Goal: Information Seeking & Learning: Check status

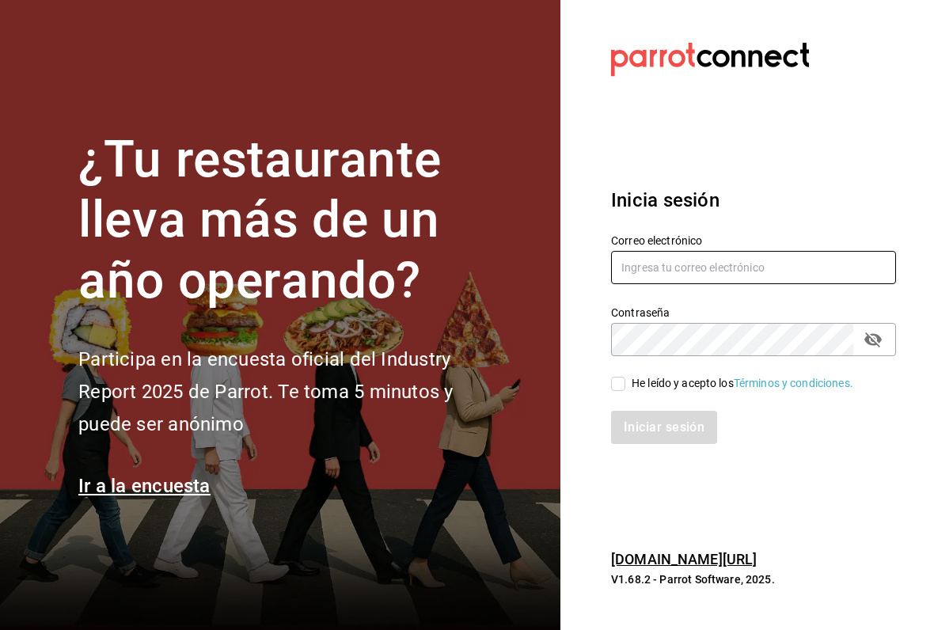
click at [739, 269] on input "text" at bounding box center [753, 267] width 285 height 33
type input "sguadianao@gmail.com"
click at [623, 384] on input "He leído y acepto los Términos y condiciones." at bounding box center [618, 384] width 14 height 14
checkbox input "true"
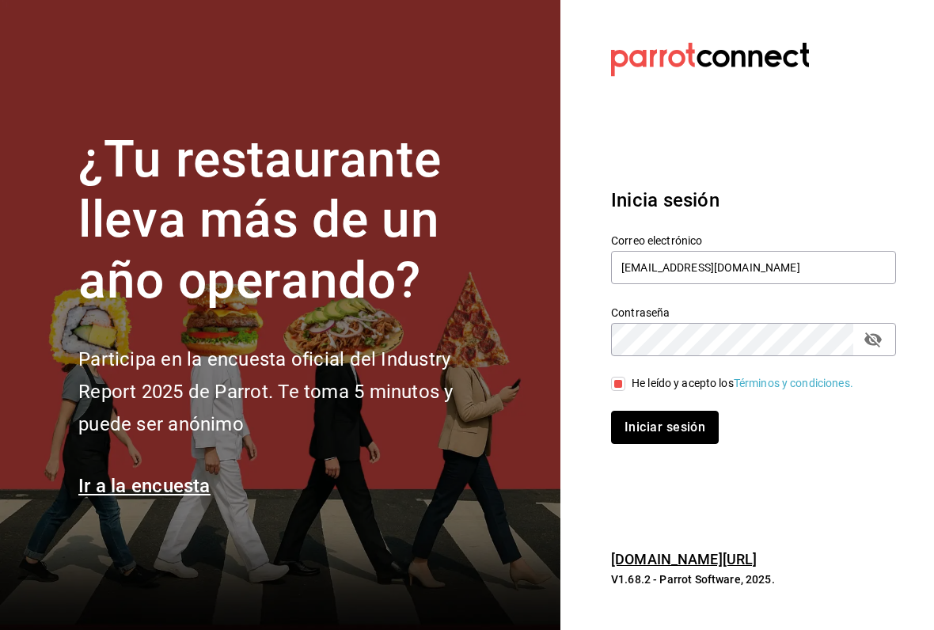
click at [655, 417] on button "Iniciar sesión" at bounding box center [665, 427] width 108 height 33
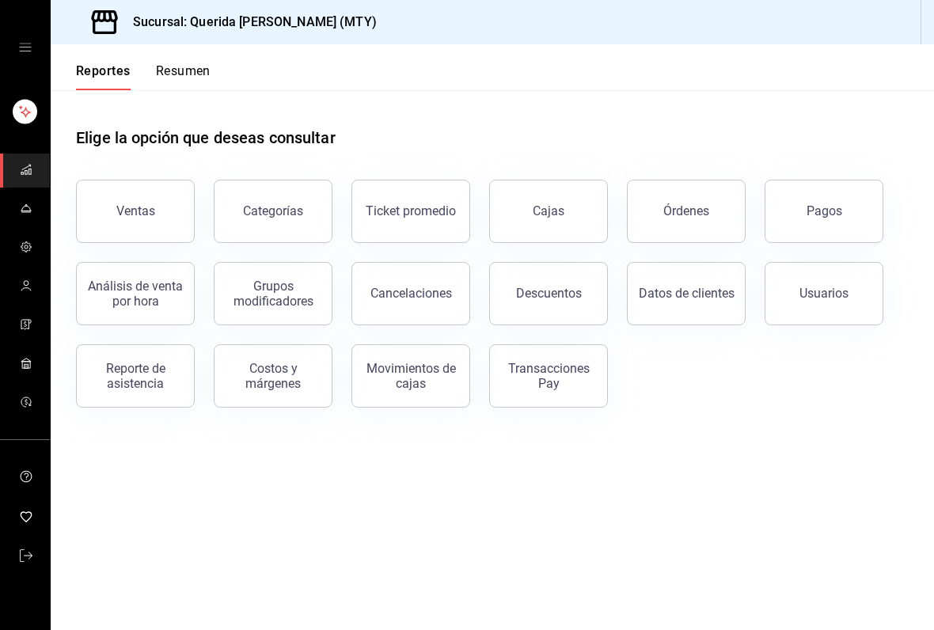
click at [154, 218] on button "Ventas" at bounding box center [135, 211] width 119 height 63
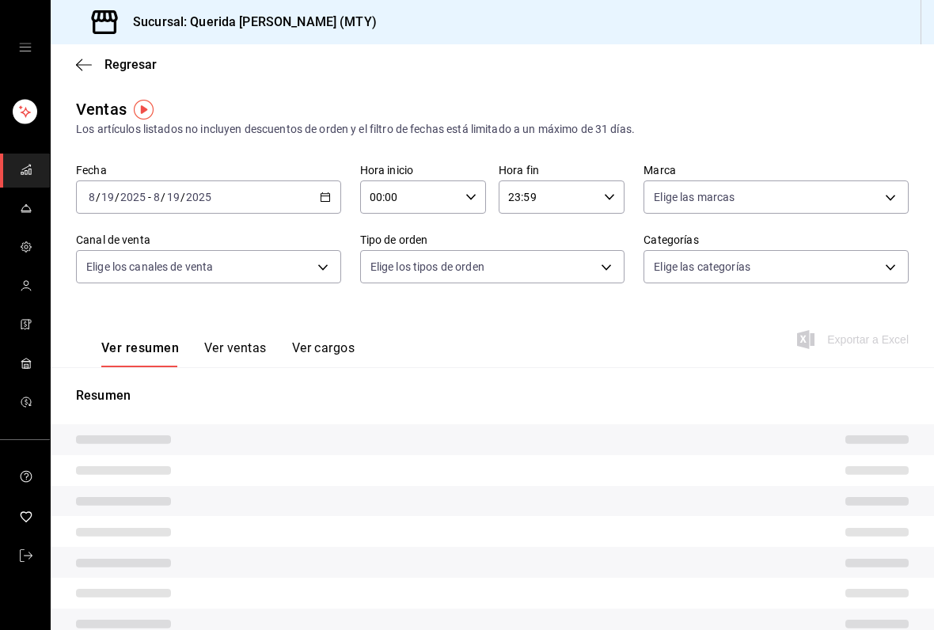
click at [108, 63] on span "Regresar" at bounding box center [130, 64] width 52 height 15
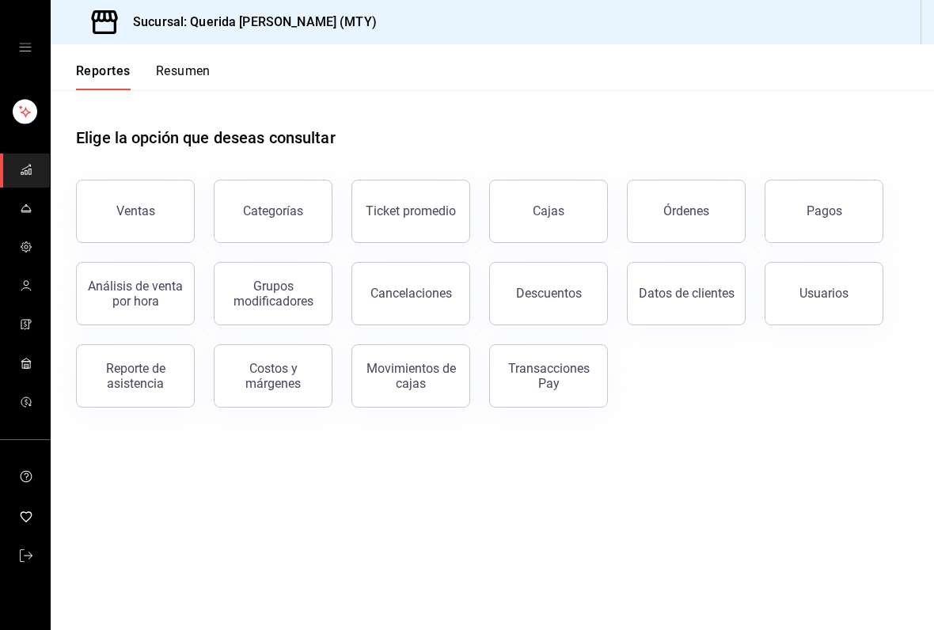
click at [814, 285] on button "Usuarios" at bounding box center [824, 293] width 119 height 63
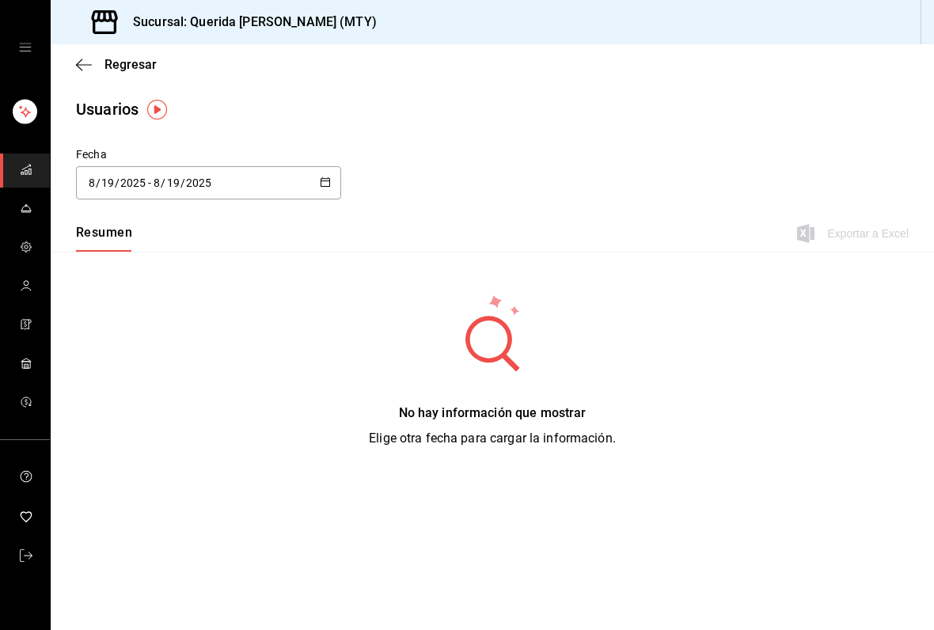
click at [313, 199] on div "[DATE] [DATE] - [DATE] [DATE]" at bounding box center [208, 182] width 265 height 33
click at [176, 408] on li "Rango de fechas" at bounding box center [151, 411] width 150 height 36
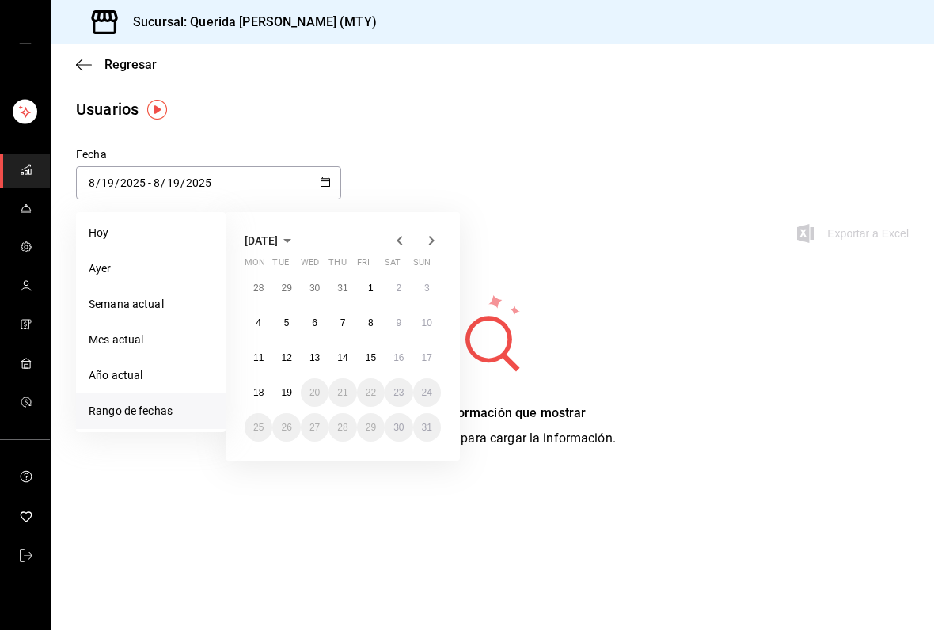
click at [264, 358] on button "11" at bounding box center [259, 358] width 28 height 28
click at [435, 362] on button "17" at bounding box center [427, 358] width 28 height 28
type input "[DATE]"
type input "11"
type input "[DATE]"
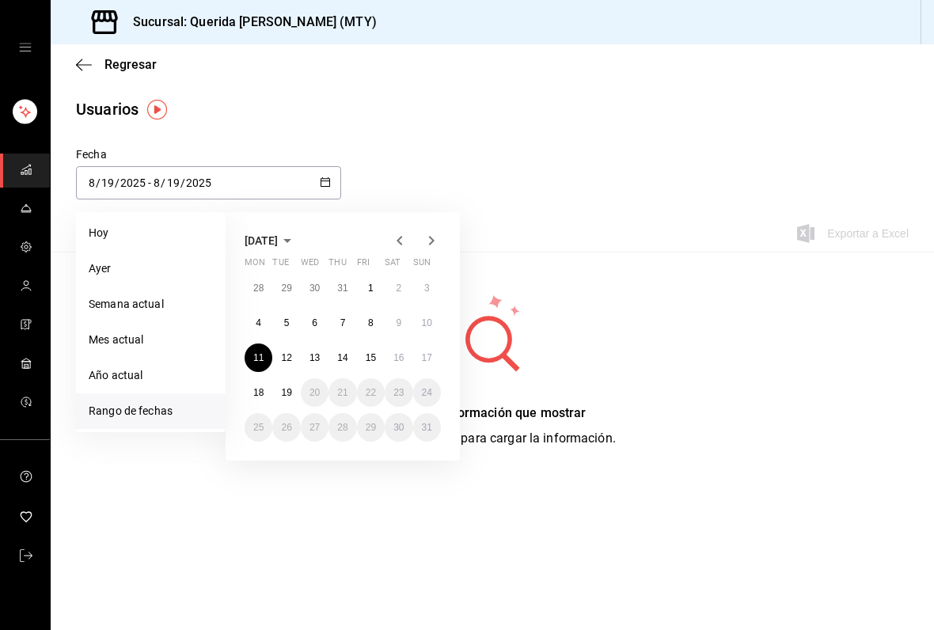
type input "17"
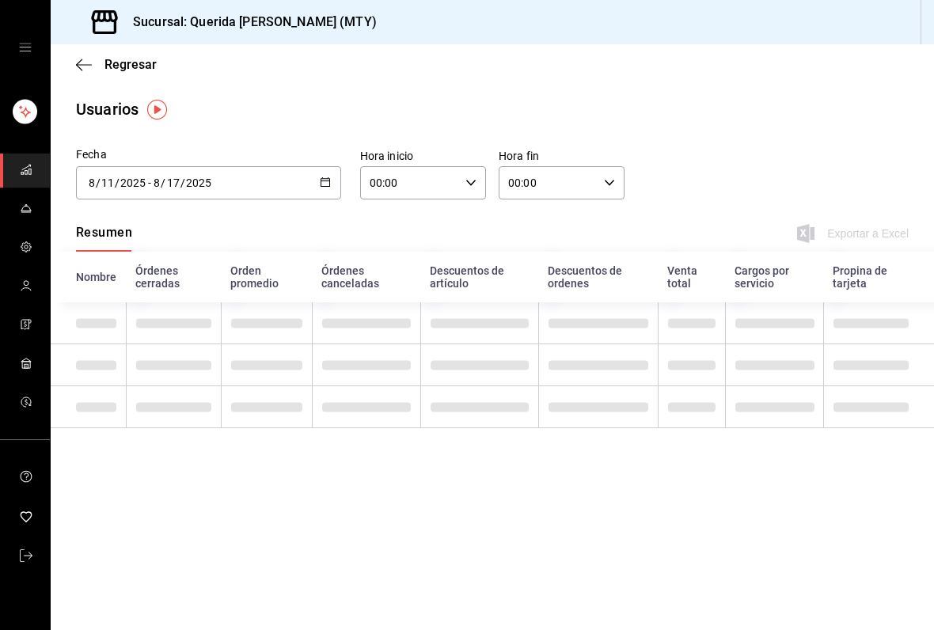
click at [469, 186] on icon "button" at bounding box center [470, 182] width 11 height 11
click at [400, 220] on span "06" at bounding box center [392, 213] width 38 height 13
type input "06:00"
click at [601, 182] on div at bounding box center [467, 315] width 934 height 630
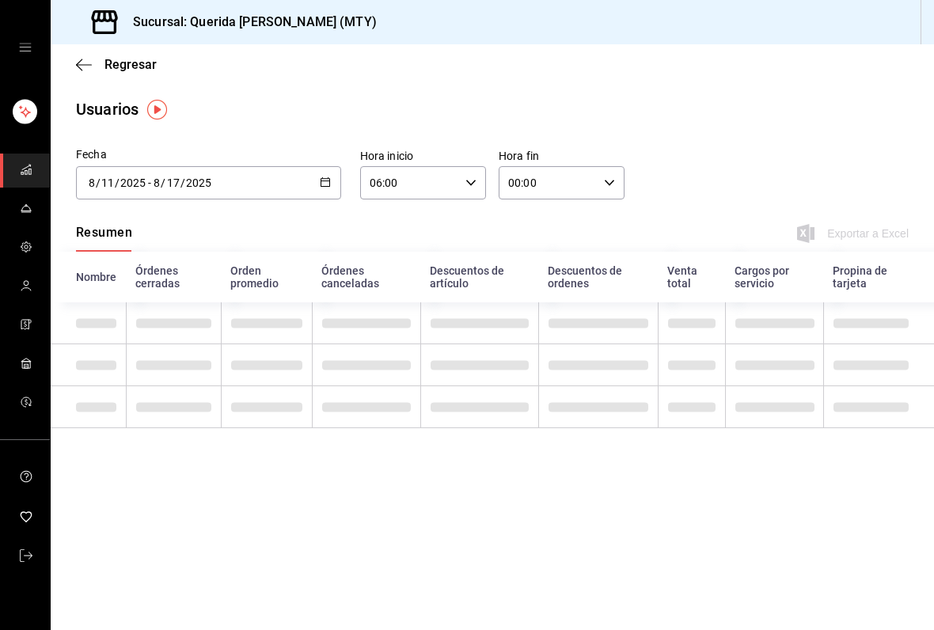
click at [611, 174] on div "00:00 Hora fin" at bounding box center [562, 182] width 126 height 33
click at [537, 306] on span "23" at bounding box center [530, 312] width 38 height 13
click at [590, 321] on button "59" at bounding box center [593, 312] width 57 height 32
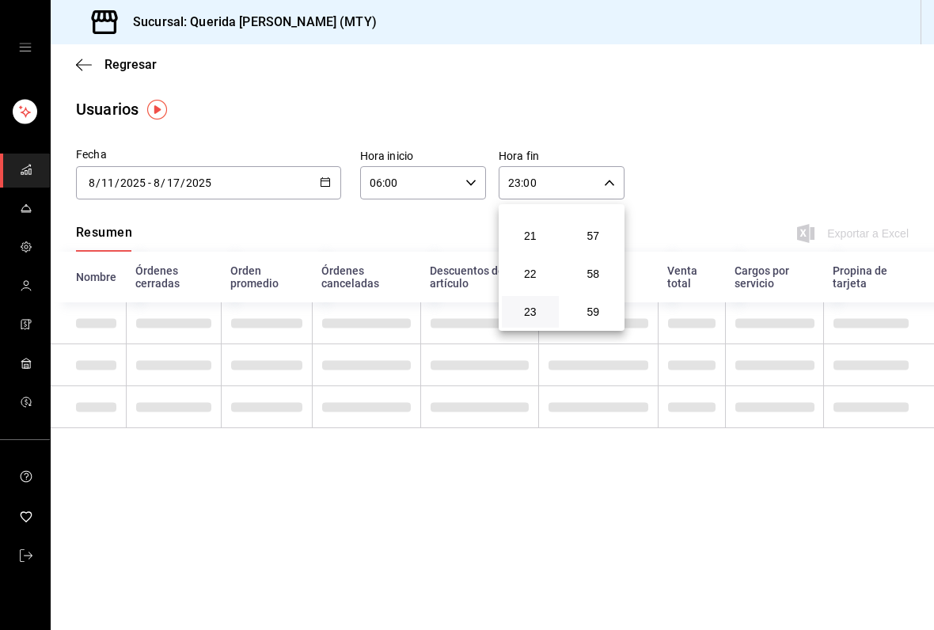
type input "23:59"
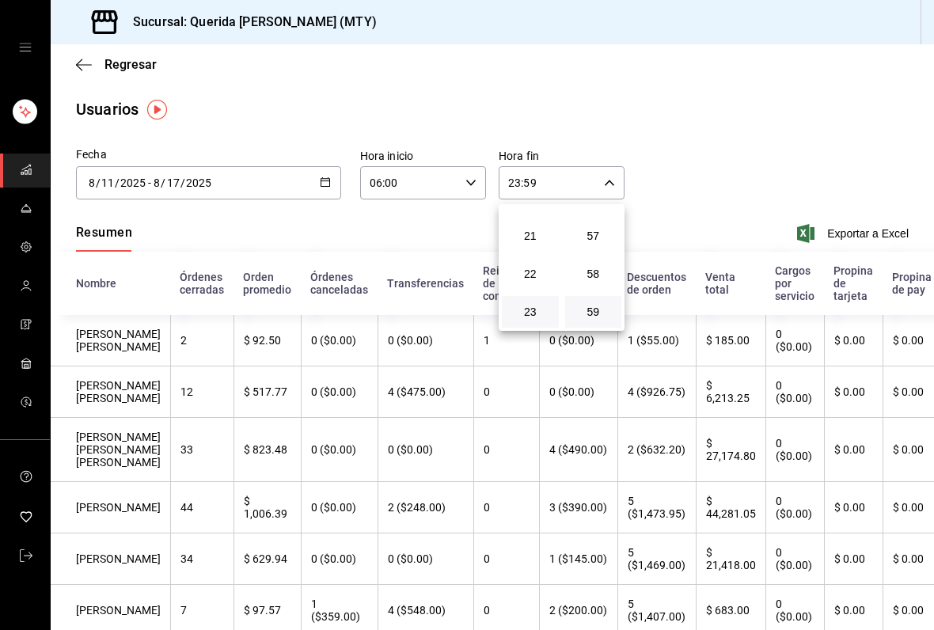
click at [671, 151] on div at bounding box center [467, 315] width 934 height 630
click at [323, 188] on button "button" at bounding box center [325, 183] width 11 height 13
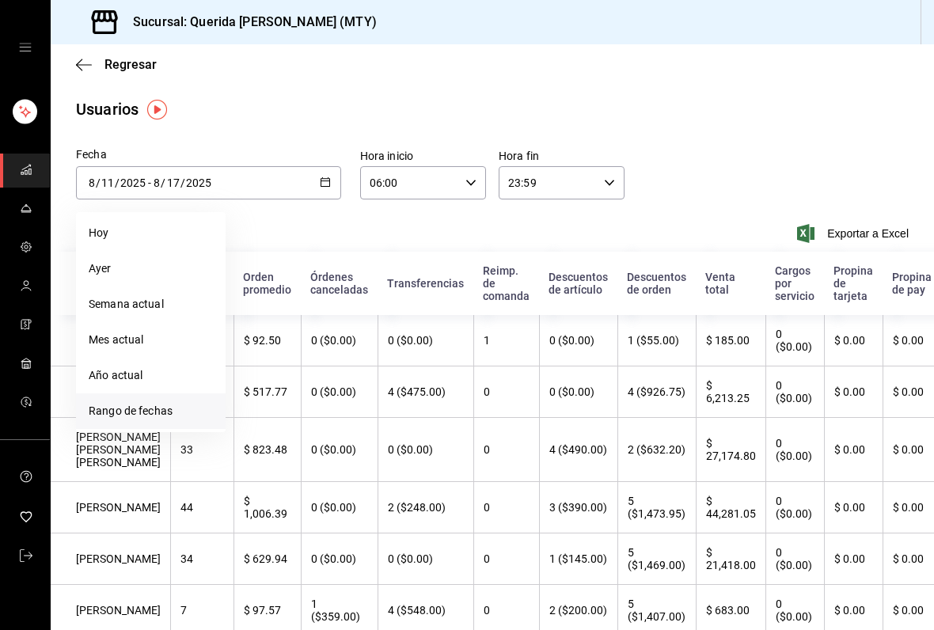
click at [708, 147] on div "Fecha [DATE] [DATE] - [DATE] [DATE] [PERSON_NAME] Semana actual Mes actual Año …" at bounding box center [492, 182] width 883 height 72
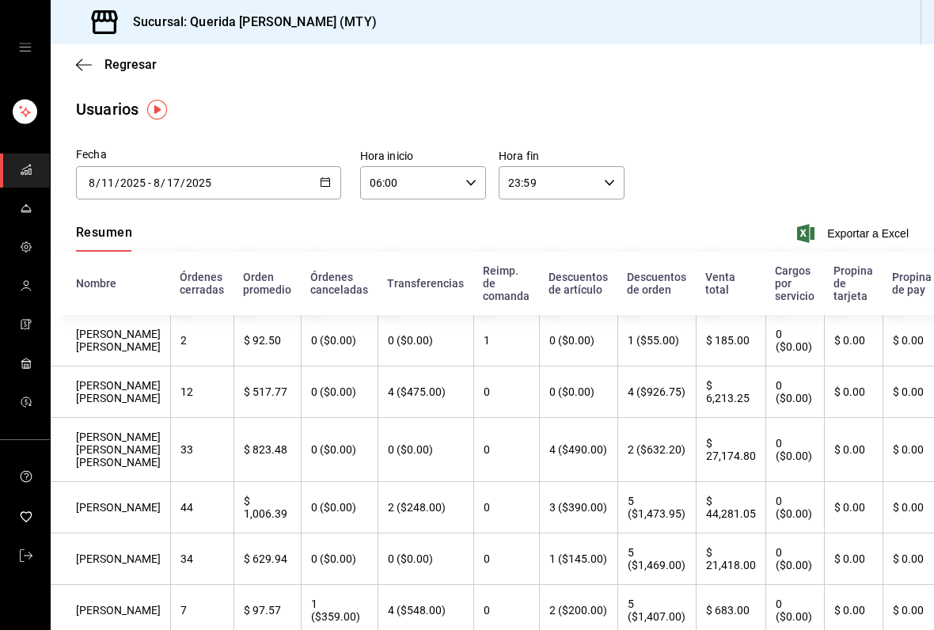
click at [316, 197] on div "[DATE] [DATE] - [DATE] [DATE]" at bounding box center [208, 182] width 265 height 33
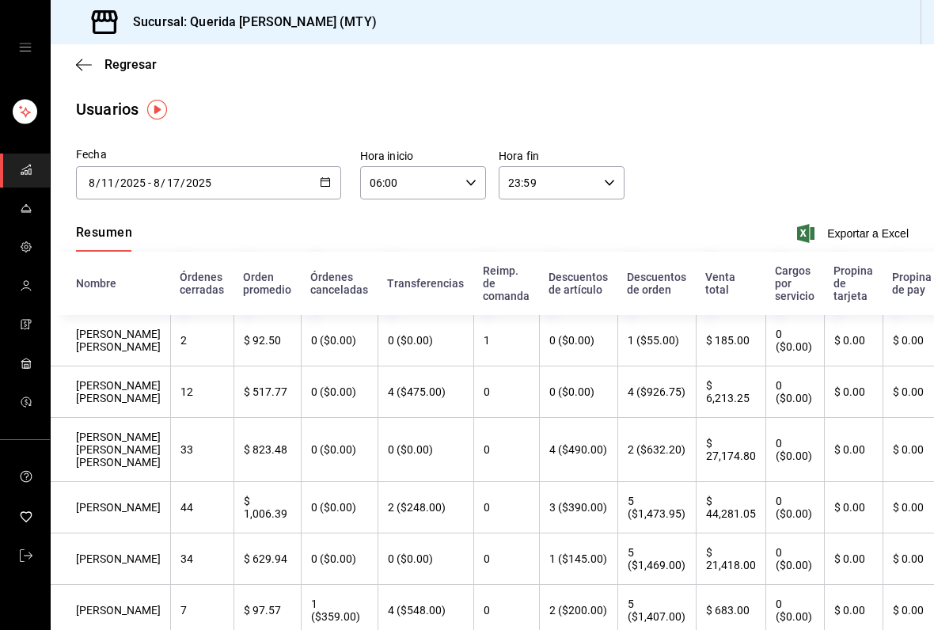
click at [333, 179] on div "[DATE] [DATE] - [DATE] [DATE]" at bounding box center [208, 182] width 265 height 33
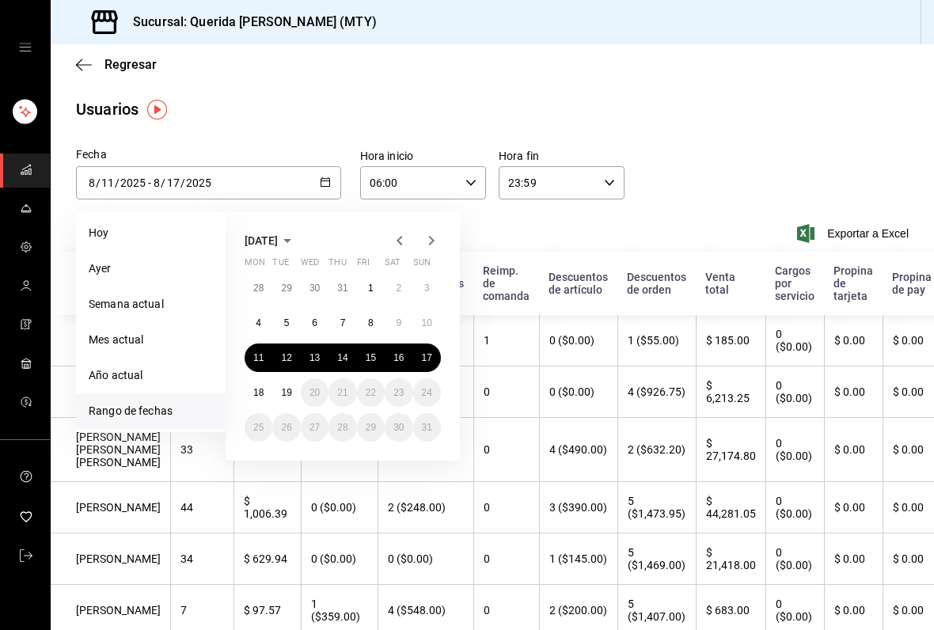
click at [256, 356] on abbr "11" at bounding box center [258, 357] width 10 height 11
click at [269, 389] on button "18" at bounding box center [259, 392] width 28 height 28
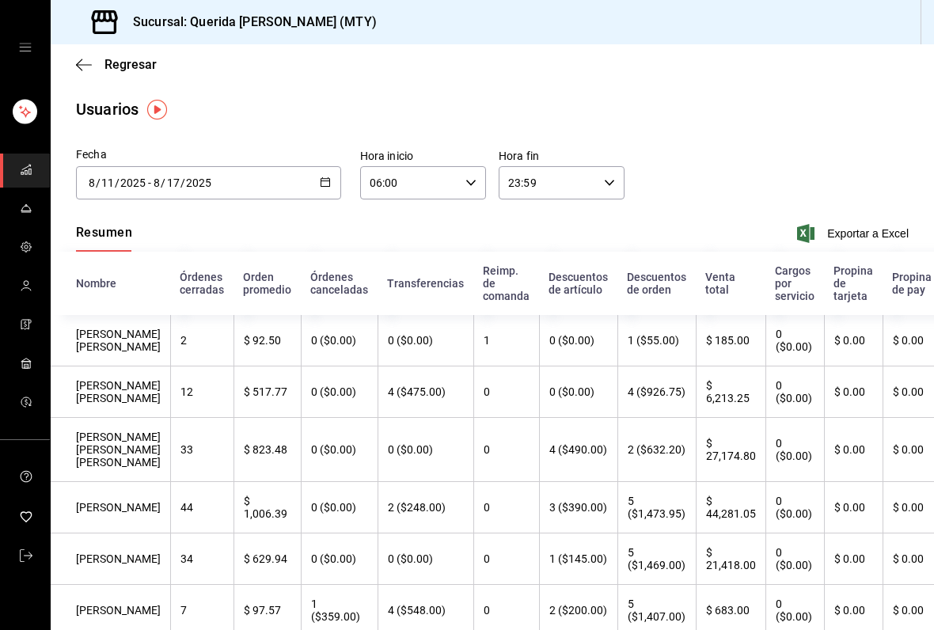
type input "[DATE]"
type input "18"
click at [611, 183] on \(Stroke\) "button" at bounding box center [609, 183] width 9 height 6
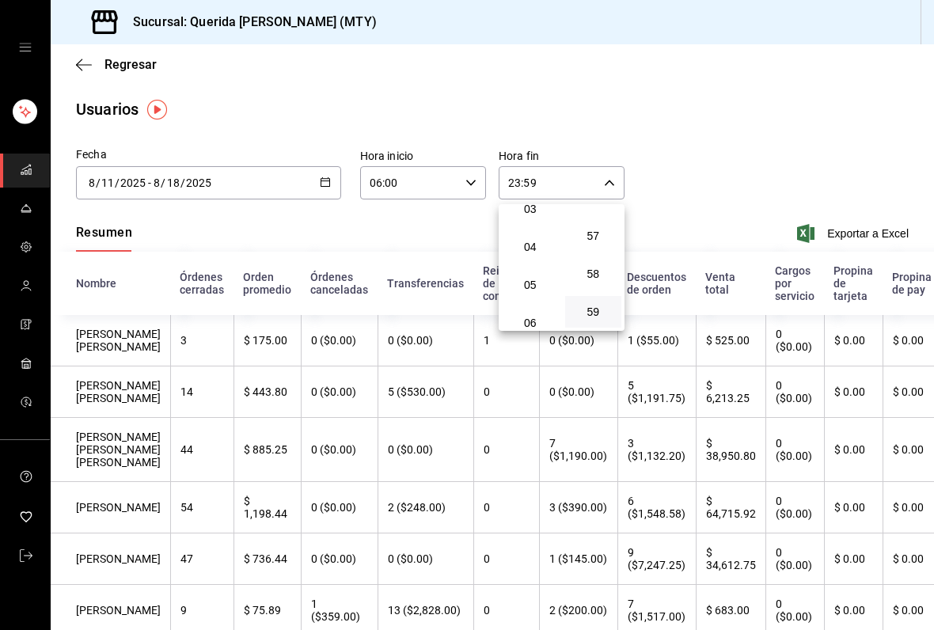
scroll to position [116, 0]
click at [527, 266] on span "04" at bounding box center [530, 259] width 38 height 13
type input "04:59"
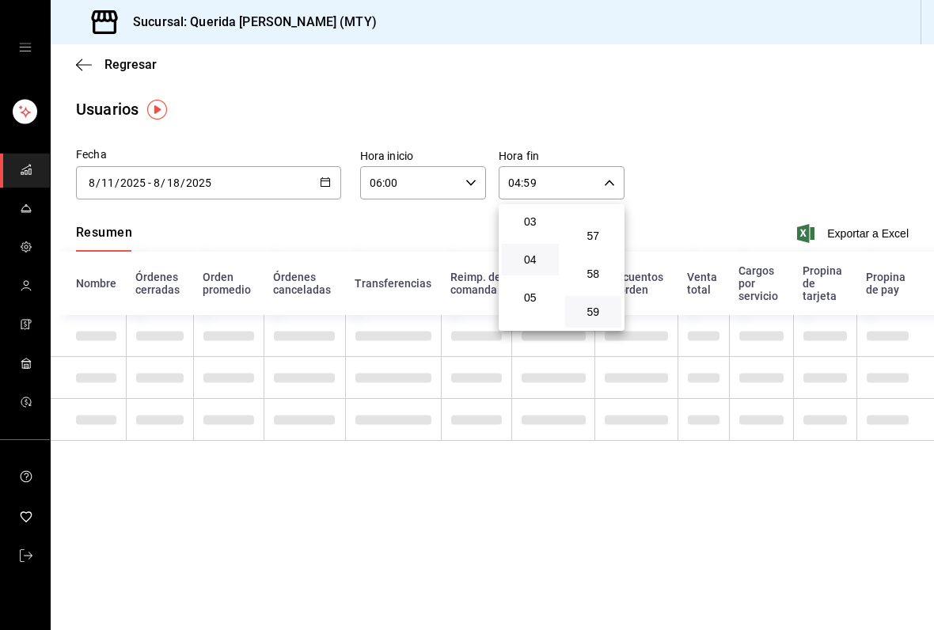
click at [719, 168] on div at bounding box center [467, 315] width 934 height 630
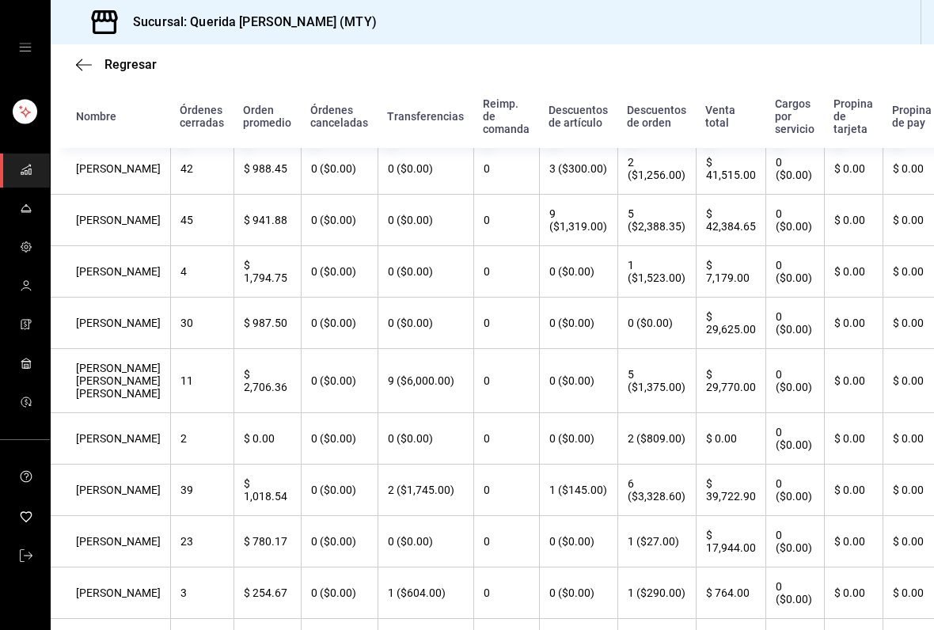
scroll to position [562, 0]
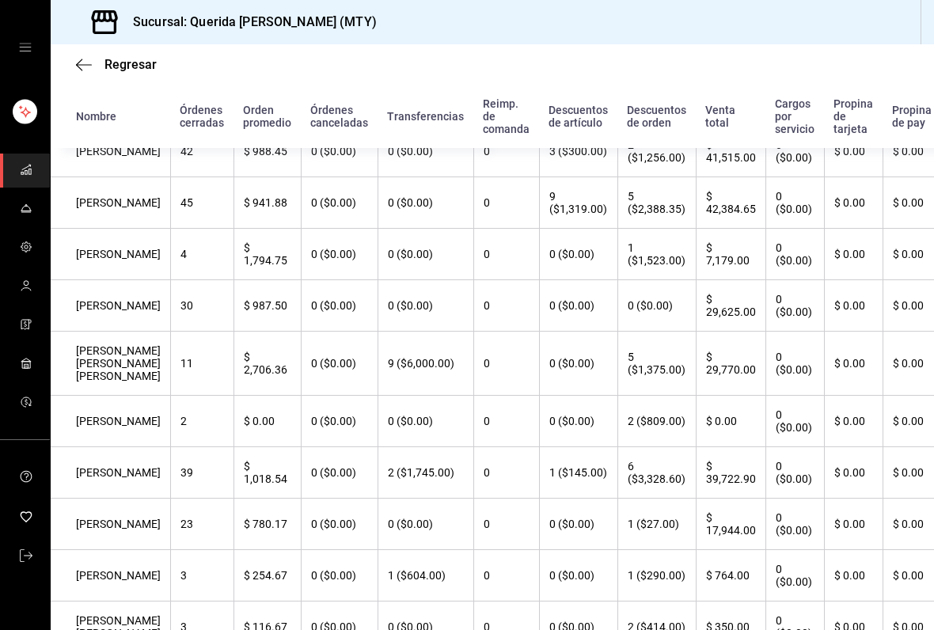
click at [301, 447] on th "0 ($0.00)" at bounding box center [339, 421] width 77 height 51
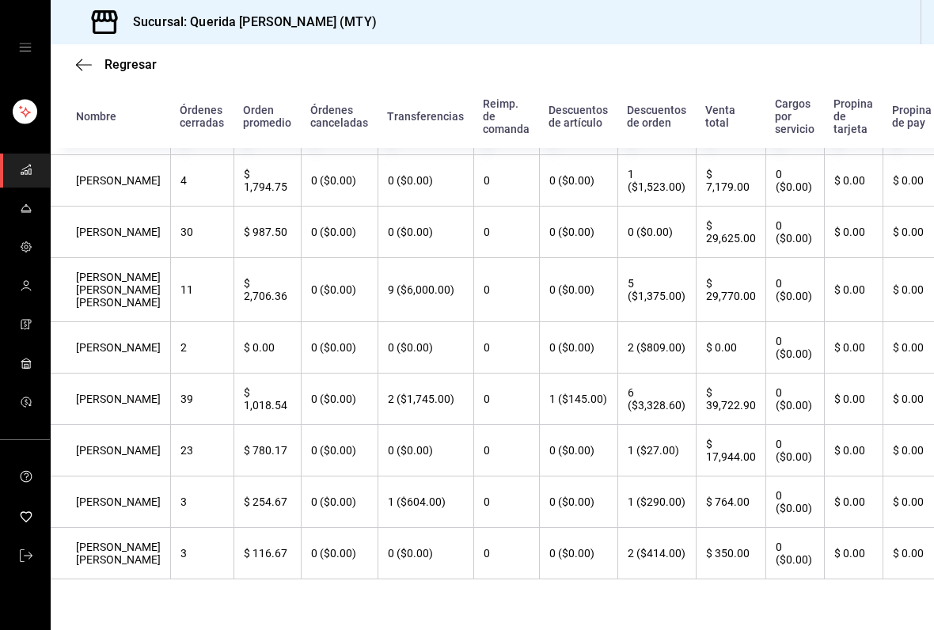
scroll to position [691, 0]
